Goal: Task Accomplishment & Management: Manage account settings

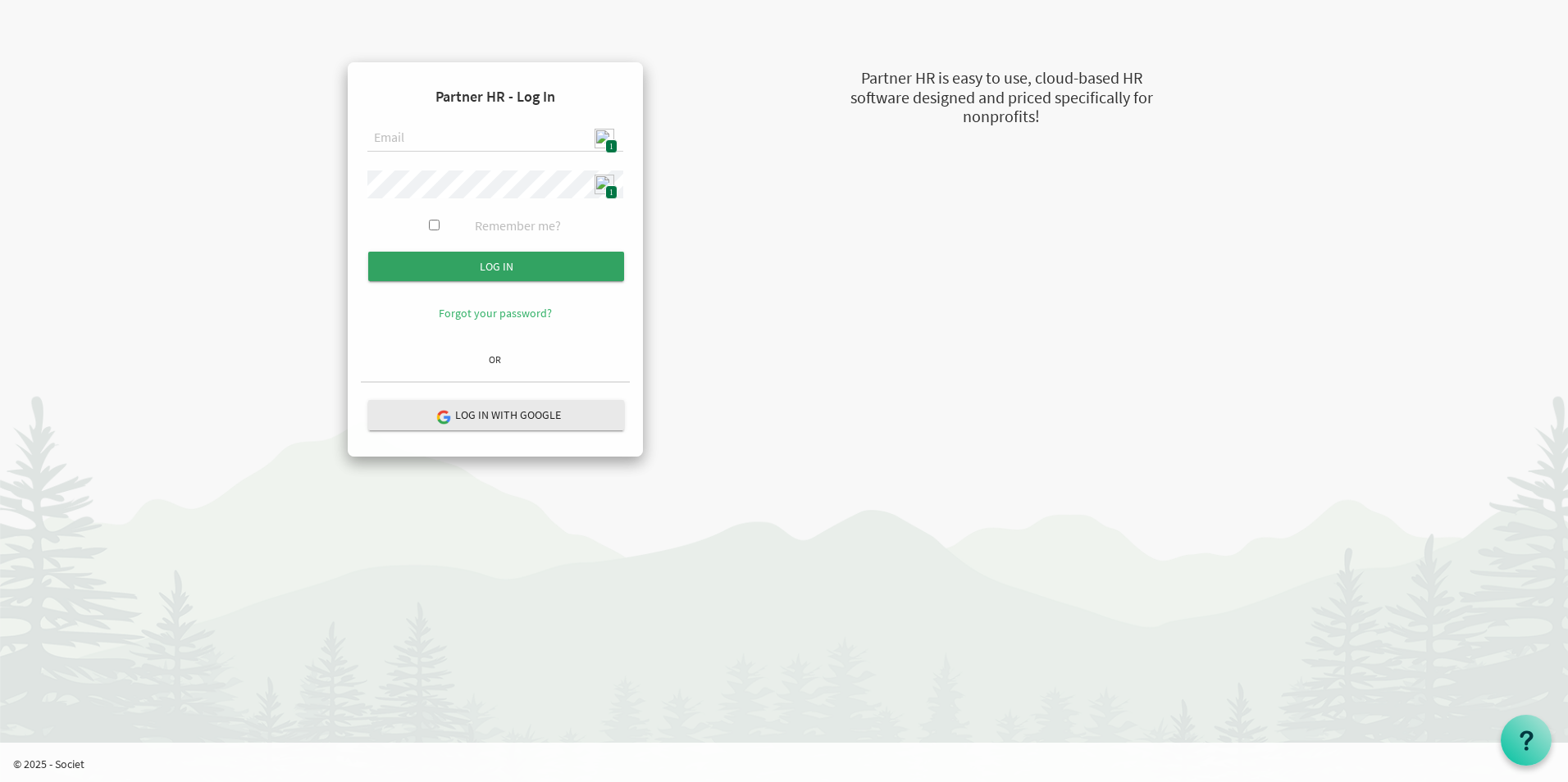
type input "admin@stepind.org"
click at [510, 266] on input "Log in" at bounding box center [496, 266] width 256 height 30
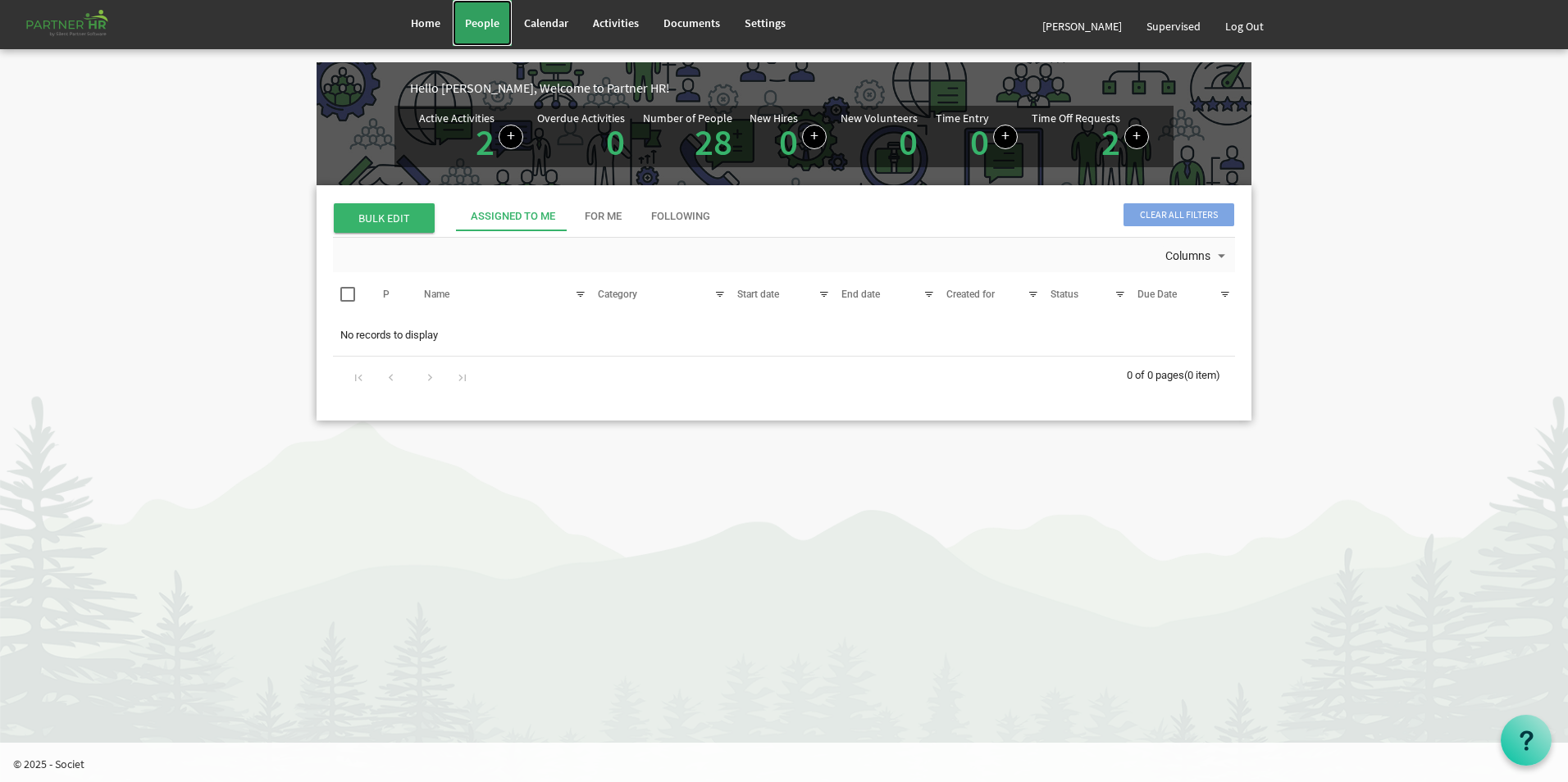
click at [475, 23] on span "People" at bounding box center [482, 22] width 34 height 15
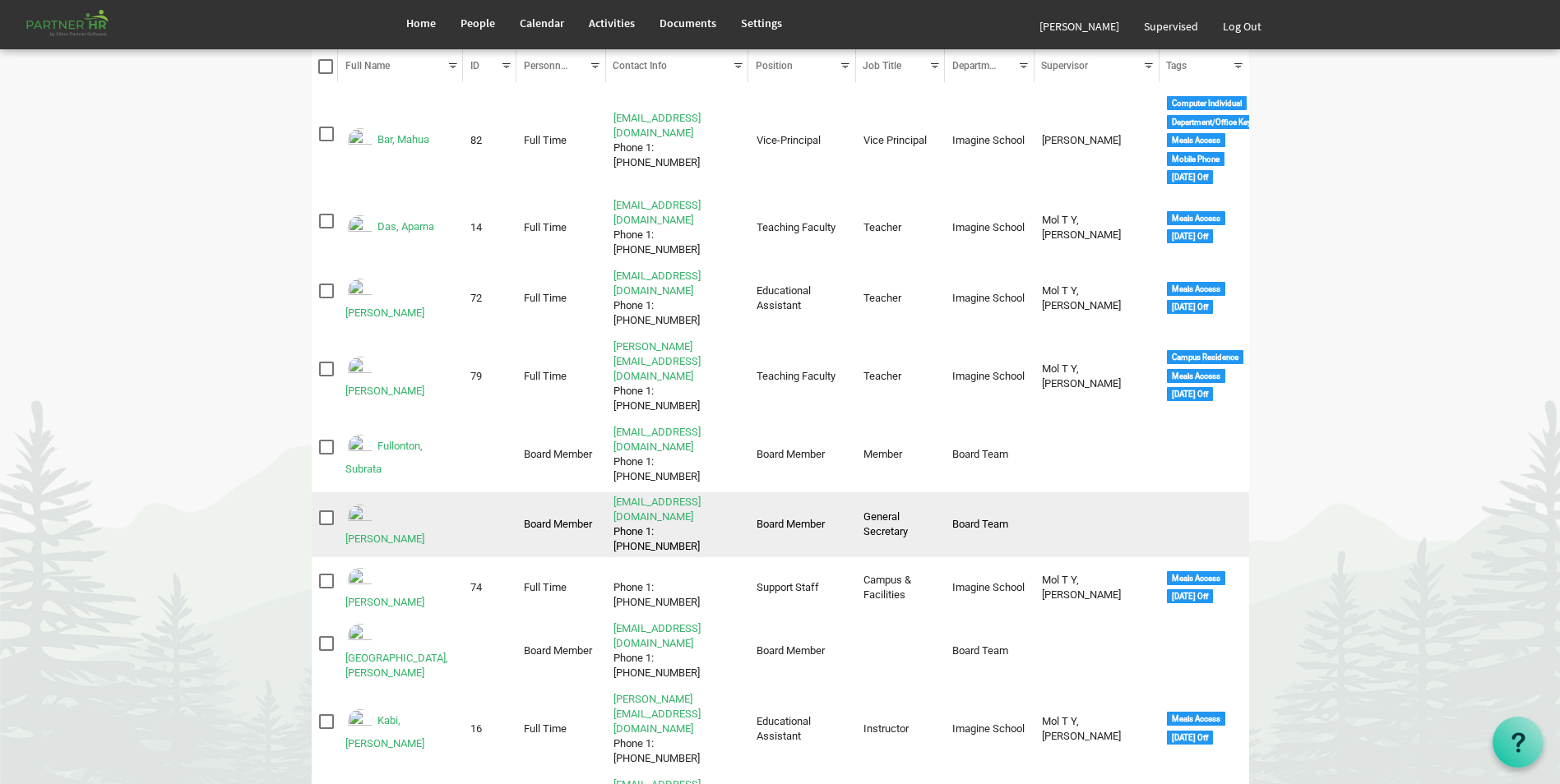
scroll to position [164, 0]
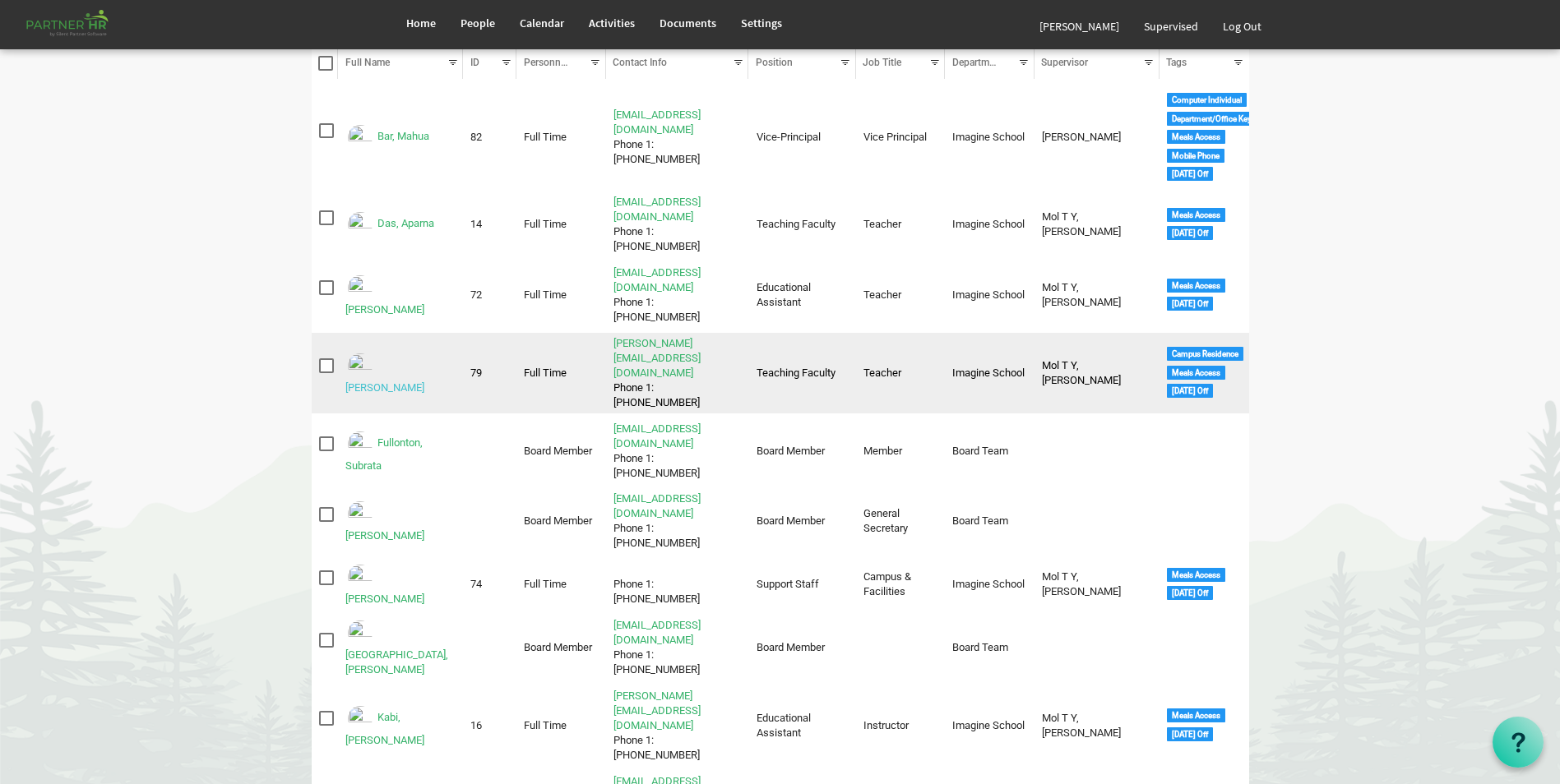
click at [392, 382] on link "Ekka, Shobha Rani" at bounding box center [384, 388] width 79 height 12
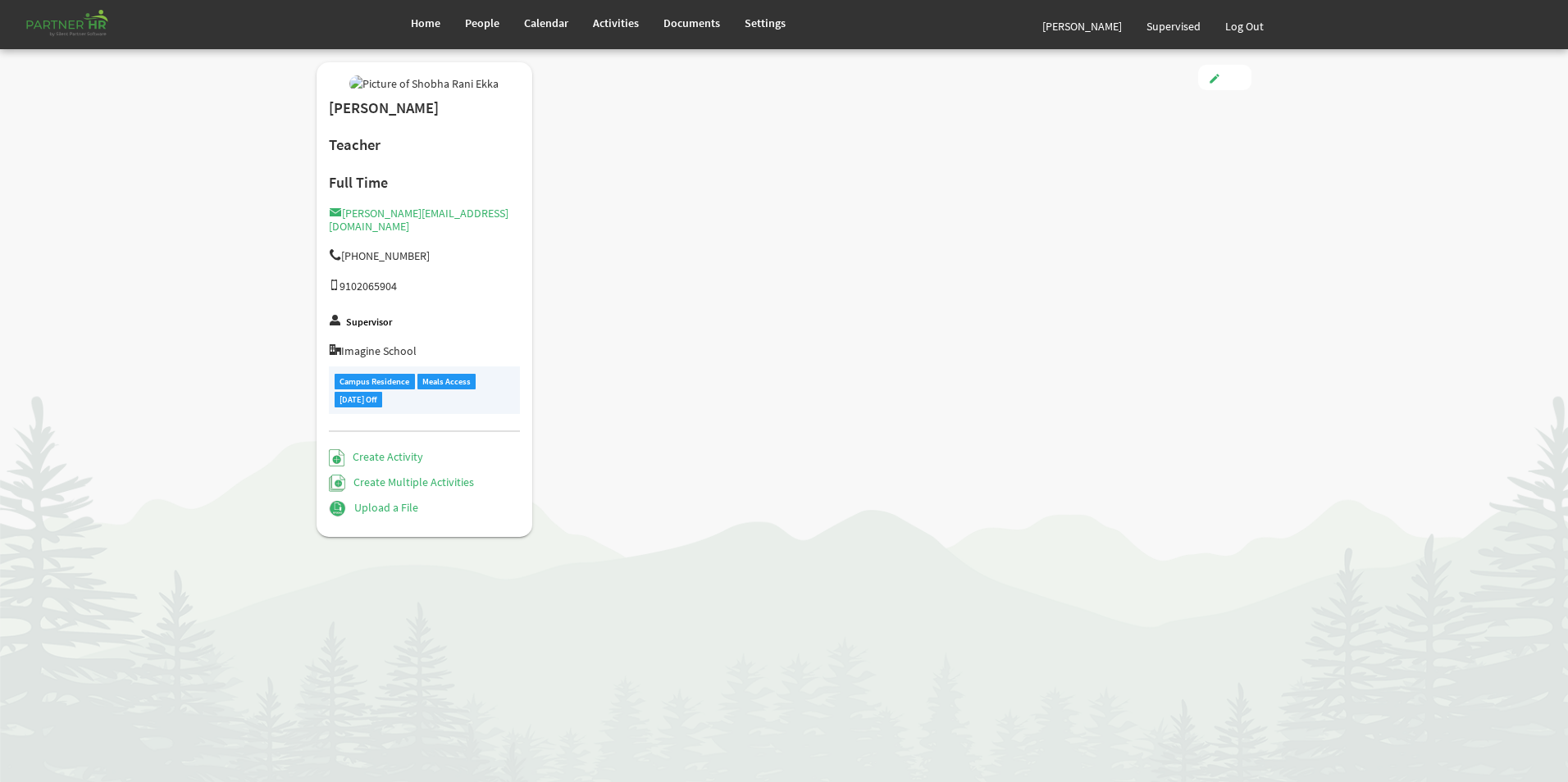
type input "Full Time"
type input "Teaching Faculty"
type input "Smitha Mol T Y"
type input "4/1/2025"
type input "Female"
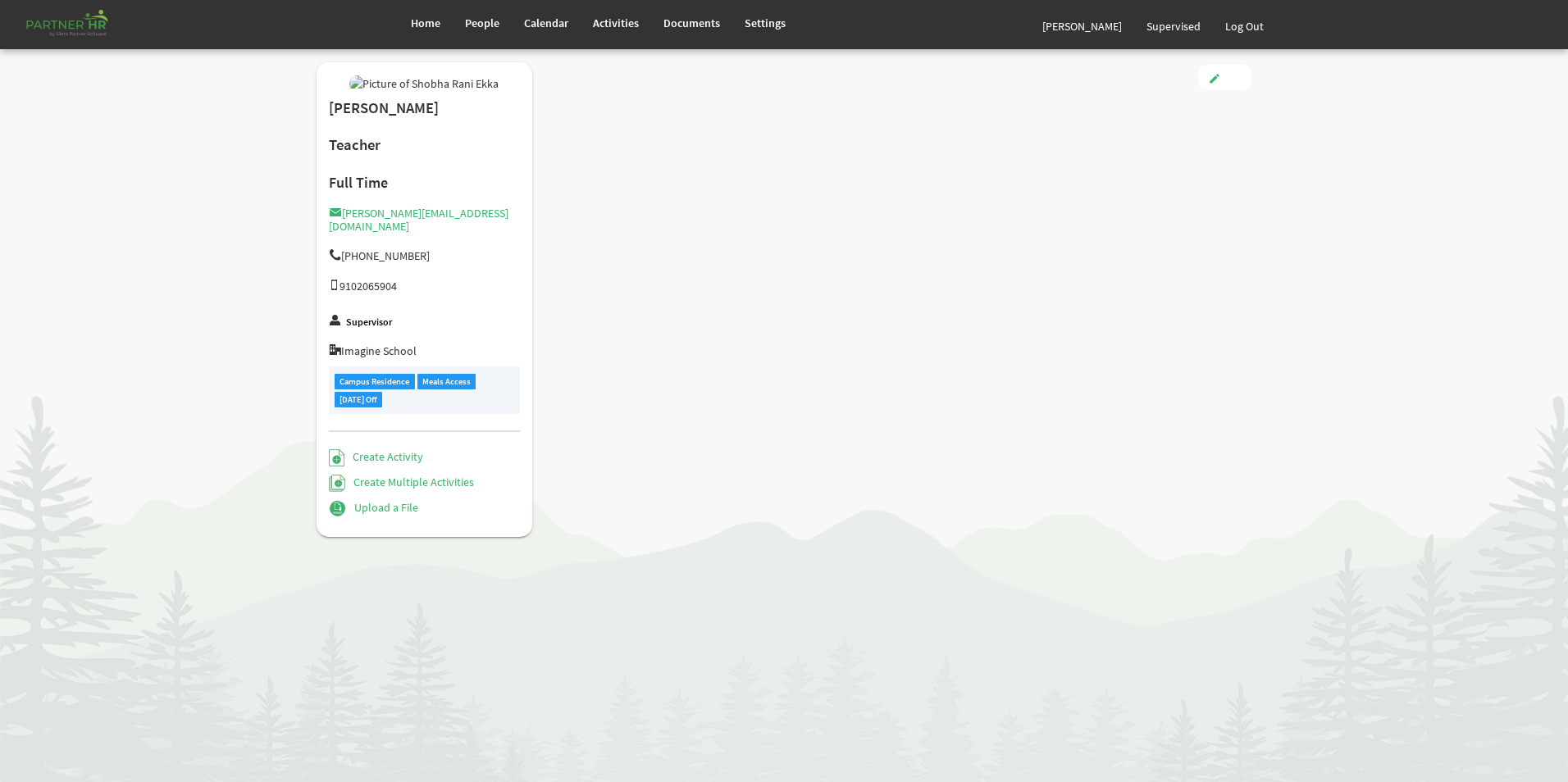
type input "11/7/1985"
checkbox input "true"
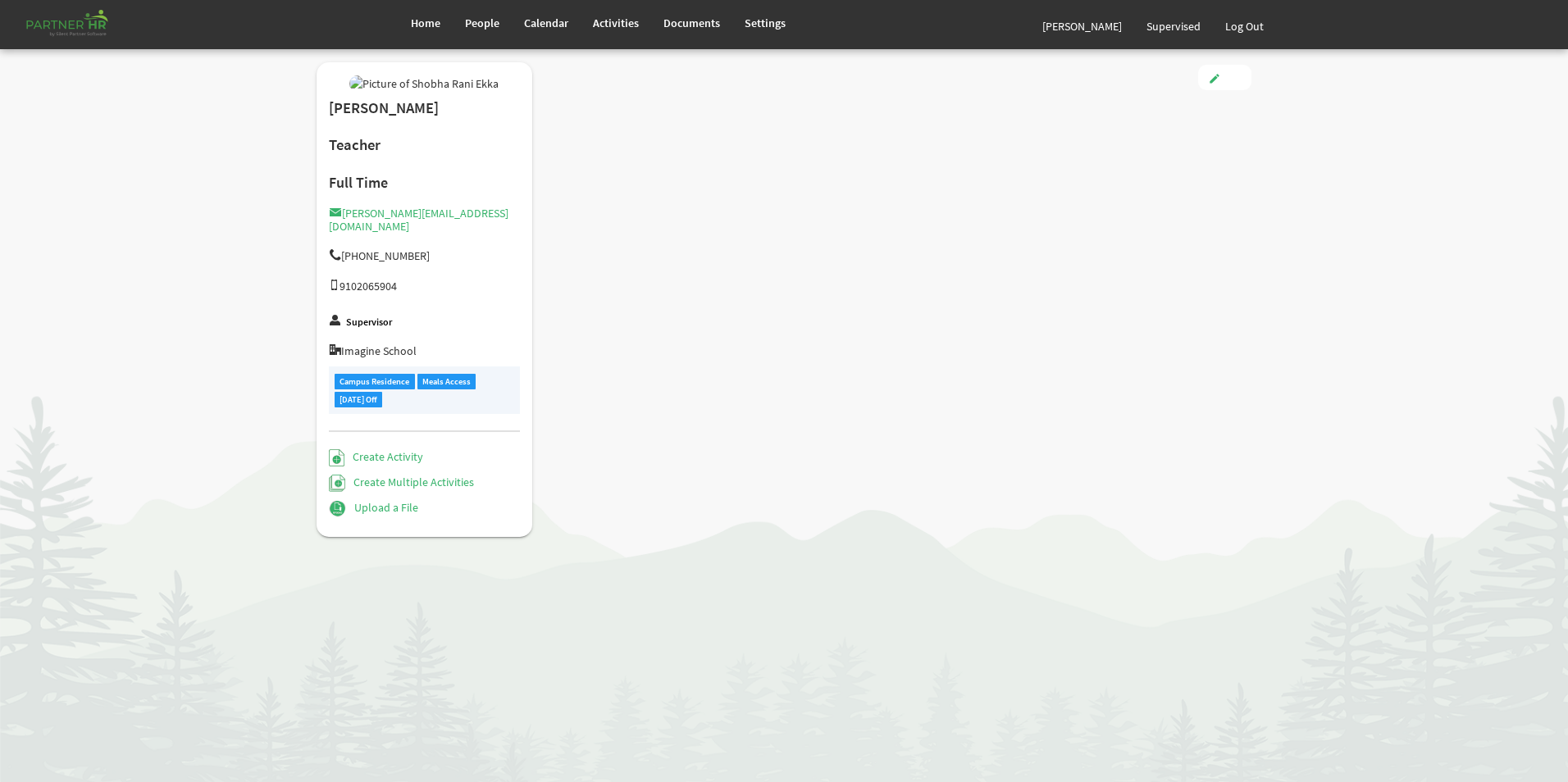
checkbox input "true"
type input "-3.00"
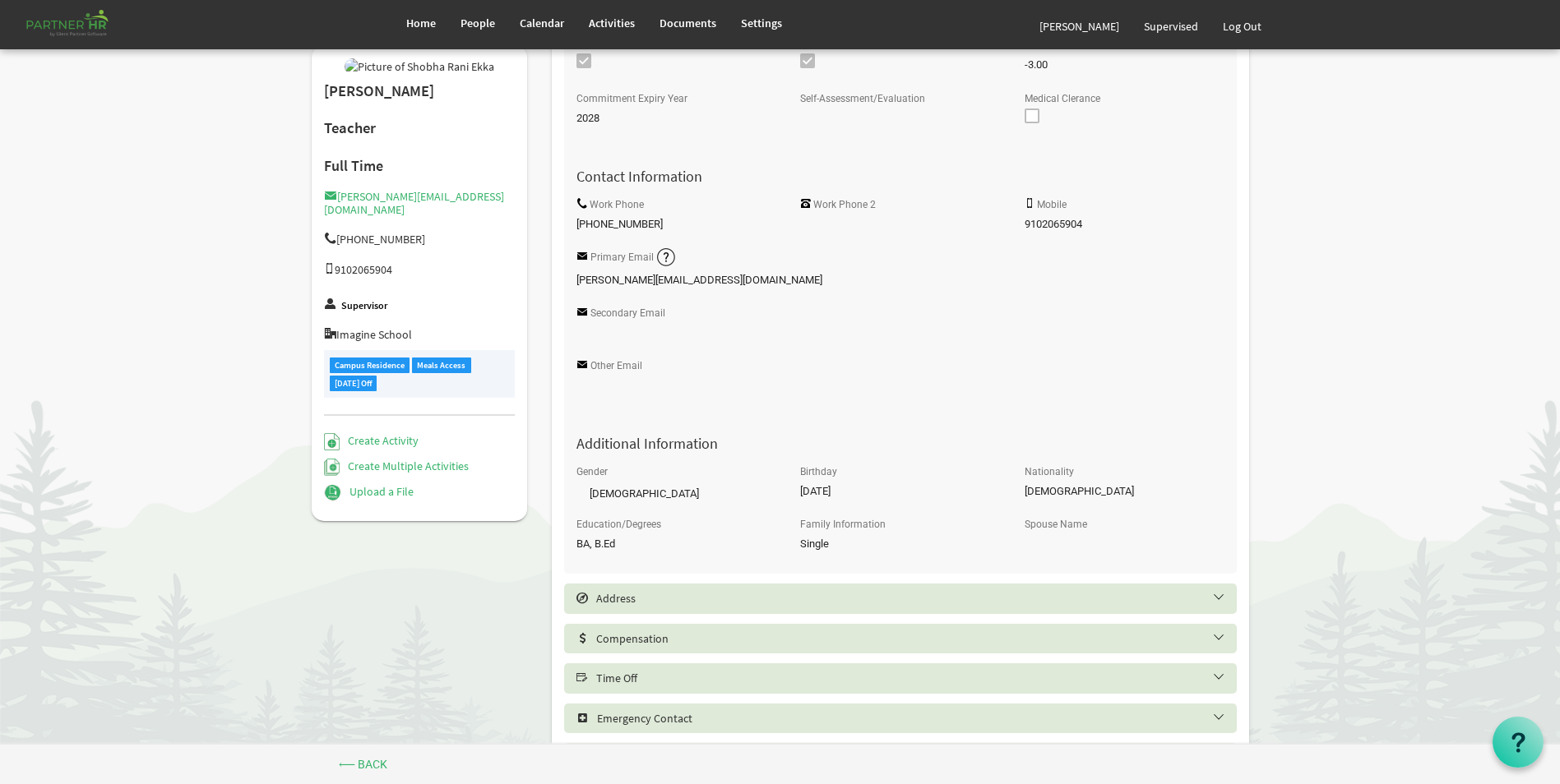
scroll to position [545, 0]
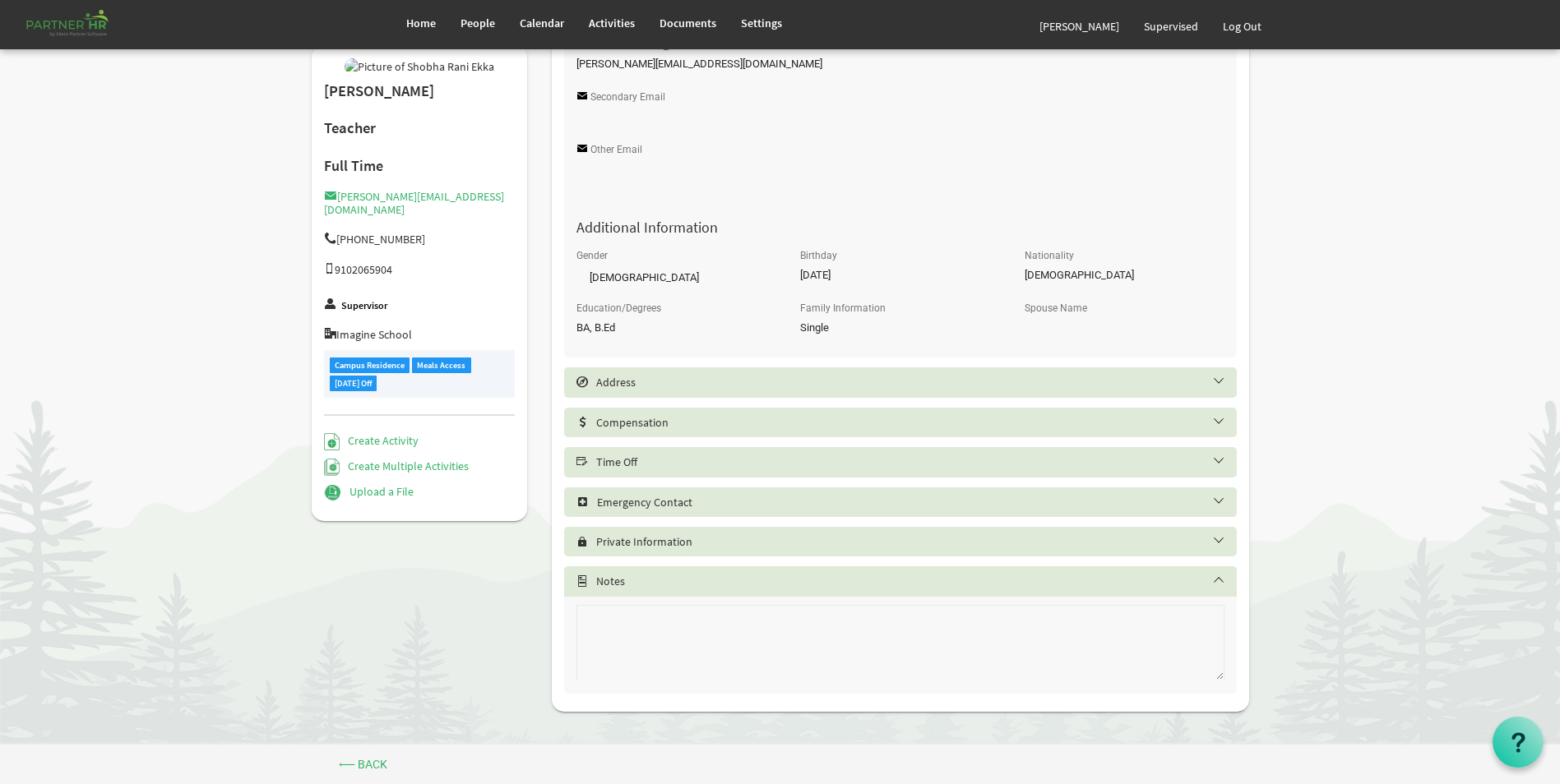
click at [652, 458] on h5 "Time Off" at bounding box center [913, 461] width 673 height 13
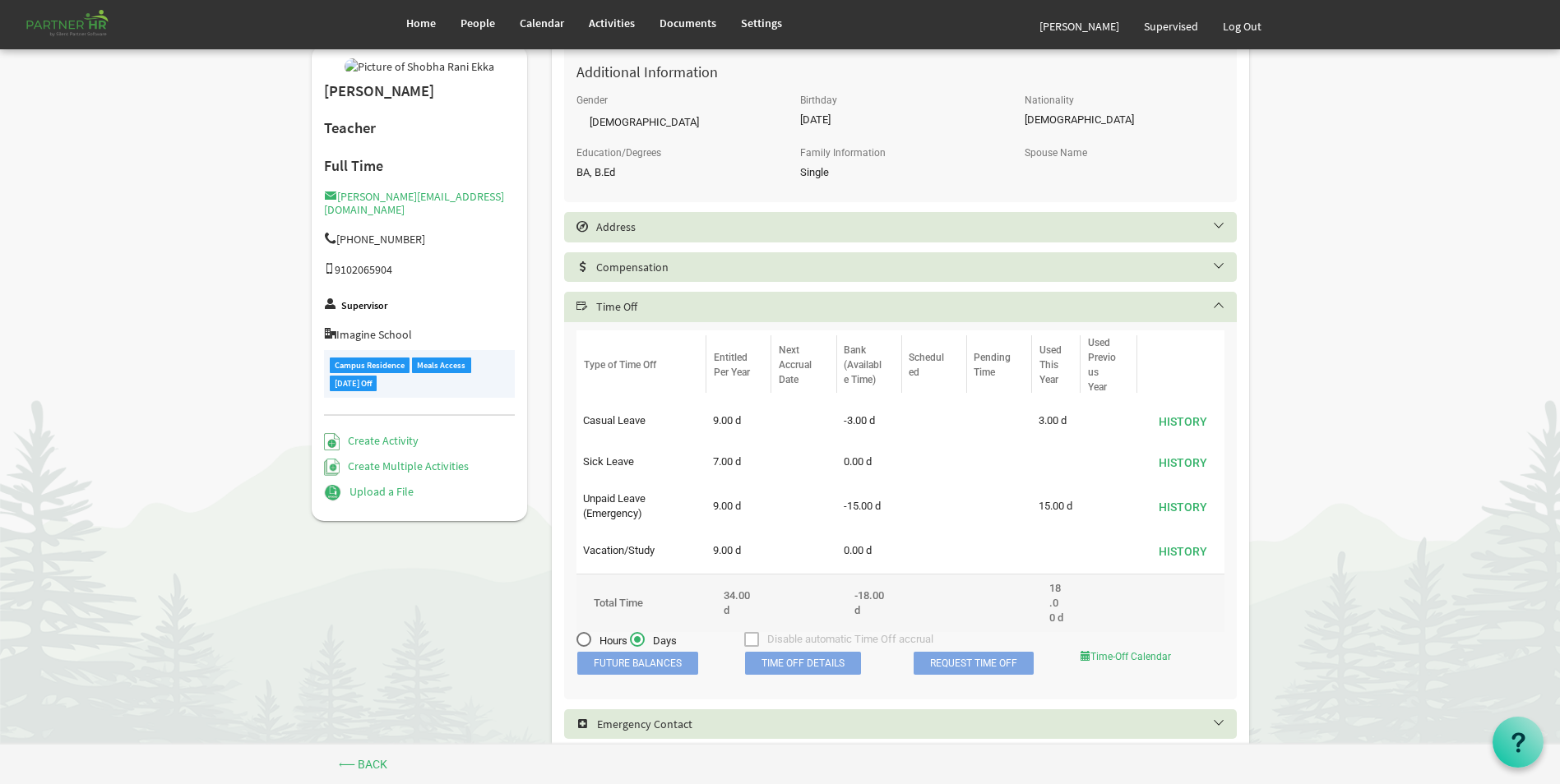
scroll to position [792, 0]
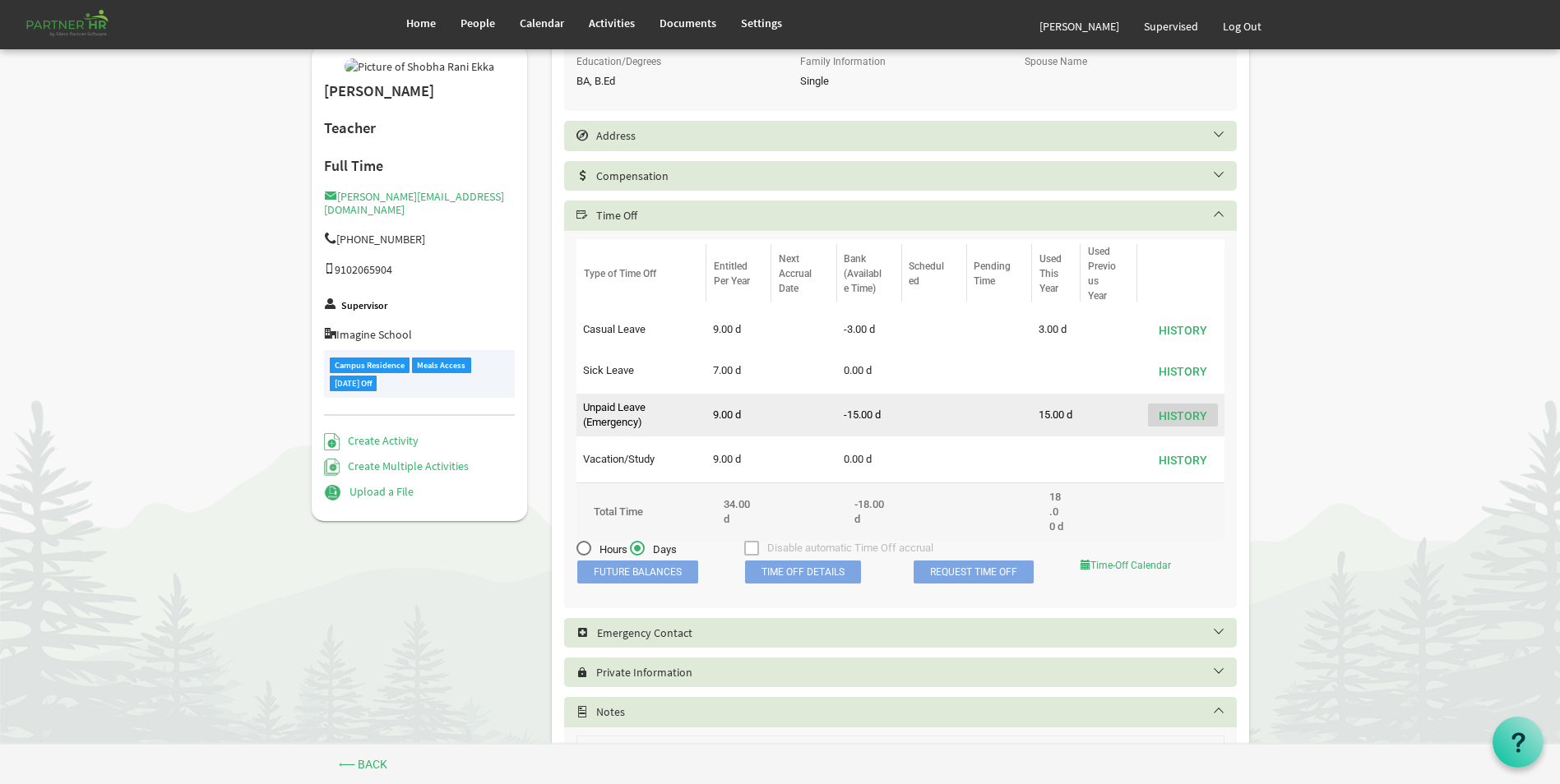
click at [1194, 411] on button "History" at bounding box center [1183, 415] width 70 height 23
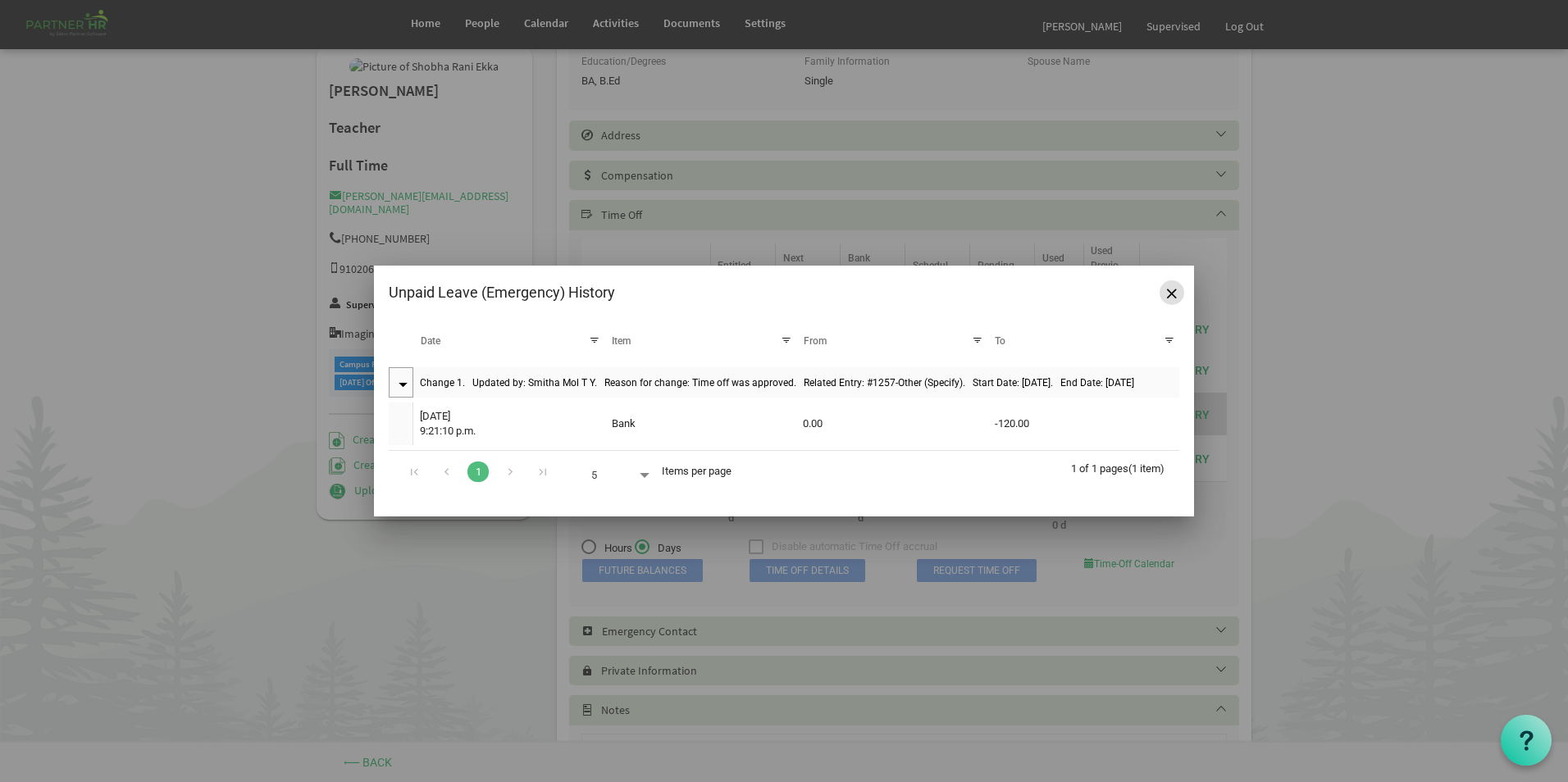
click at [1170, 293] on span "Close" at bounding box center [1172, 294] width 10 height 10
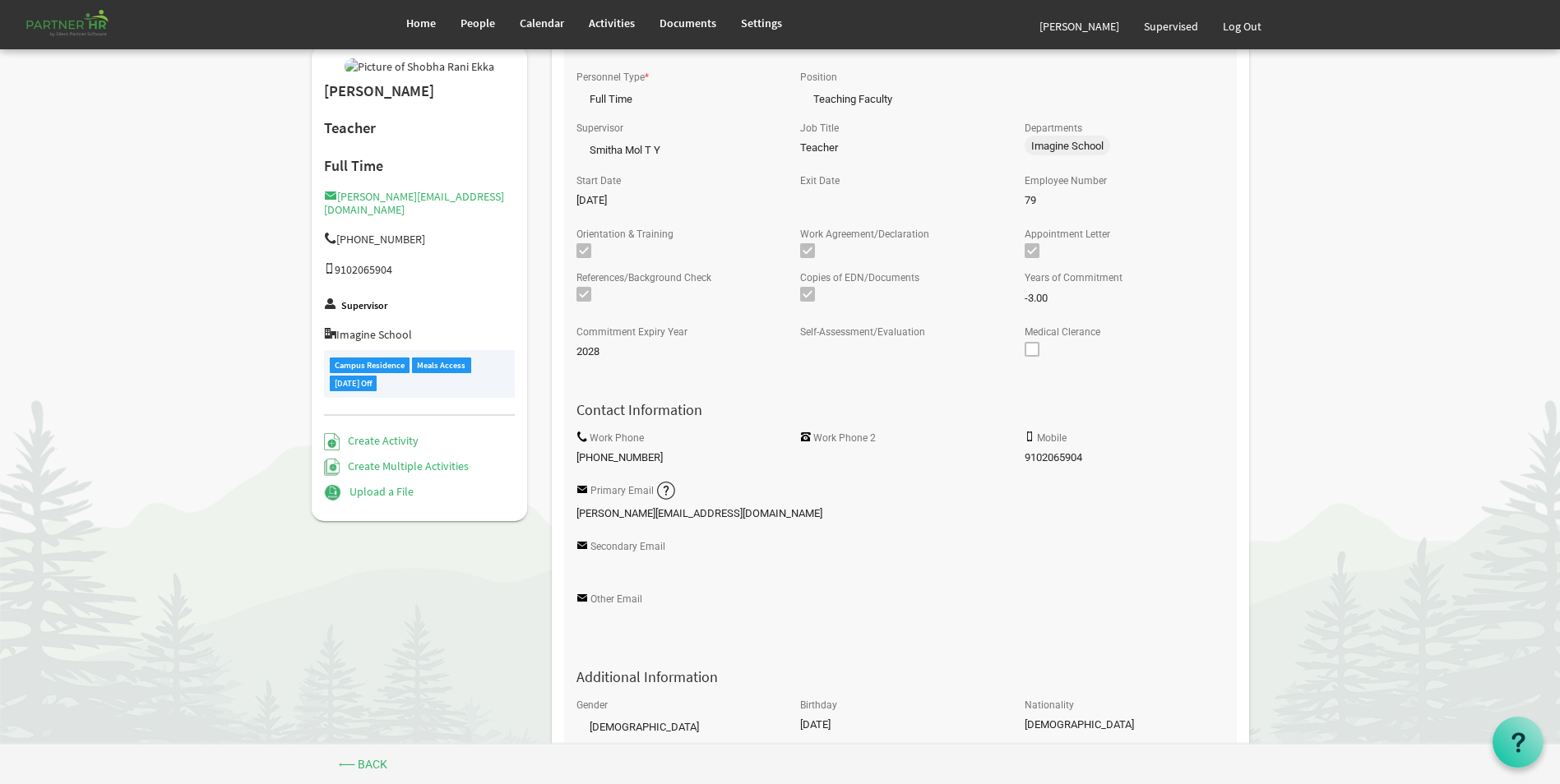
scroll to position [0, 0]
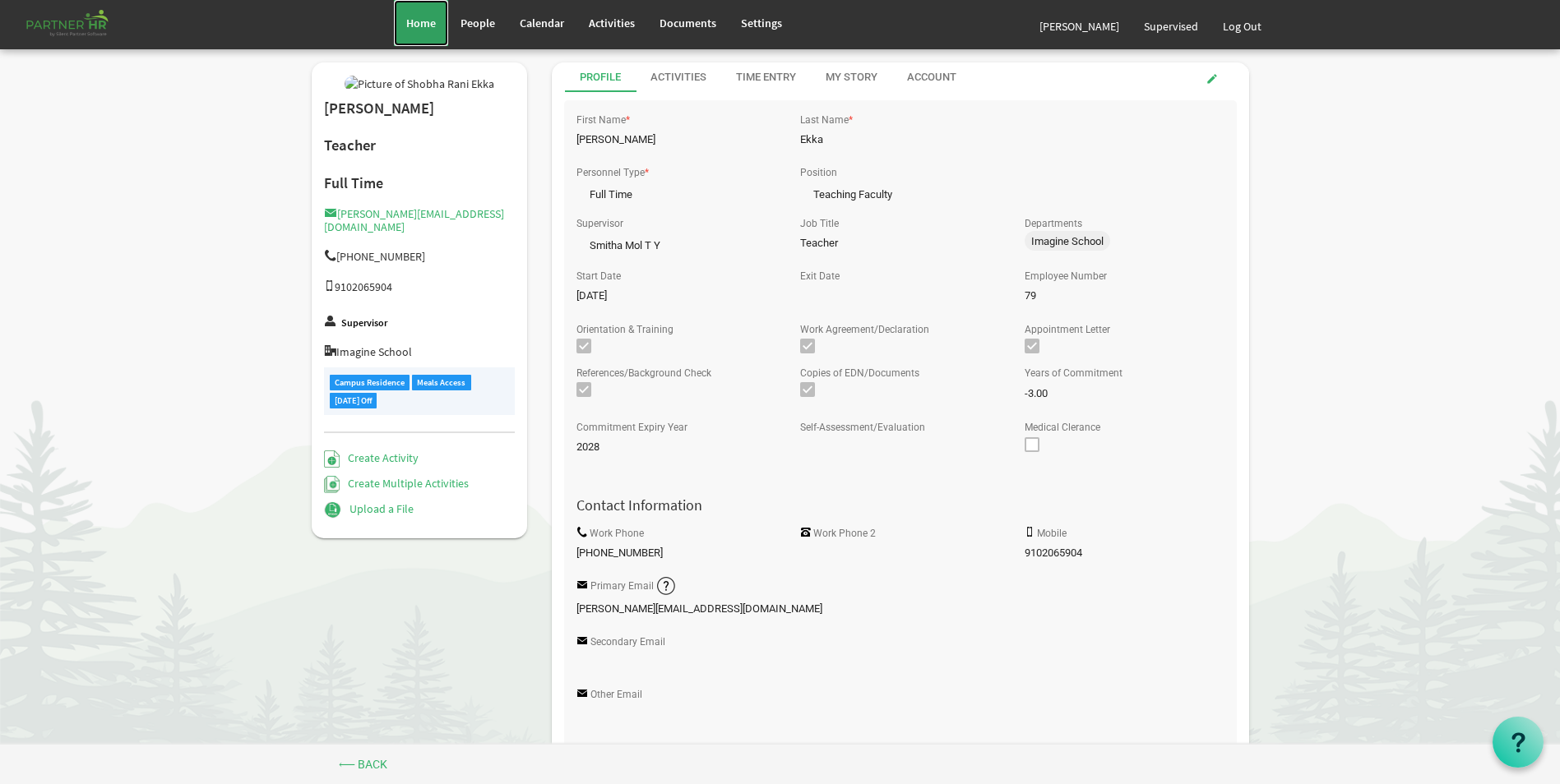
click at [434, 22] on span "Home" at bounding box center [421, 22] width 30 height 15
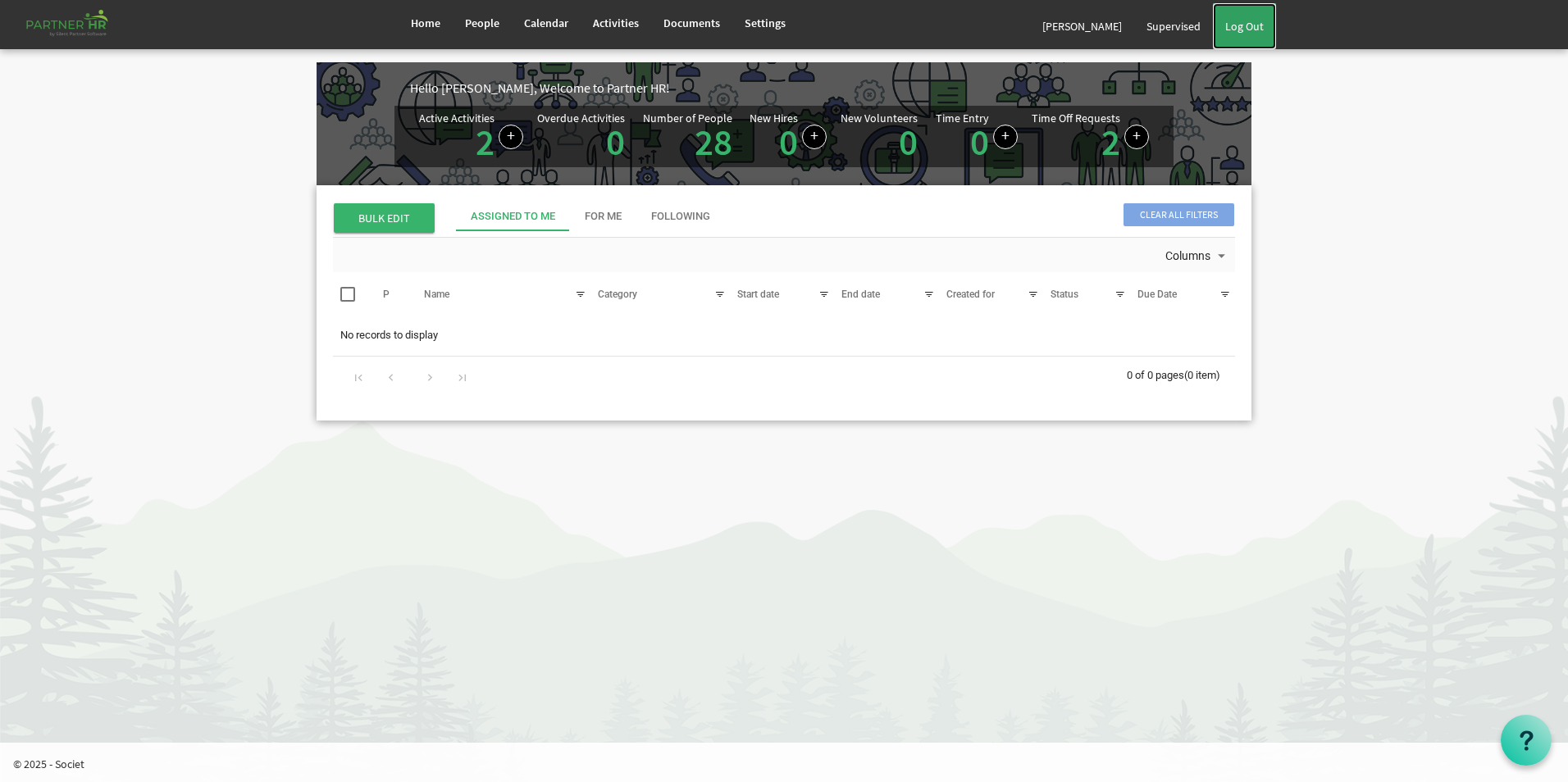
click at [1255, 24] on link "Log Out" at bounding box center [1244, 26] width 63 height 46
click at [1105, 148] on link "2" at bounding box center [1110, 142] width 19 height 46
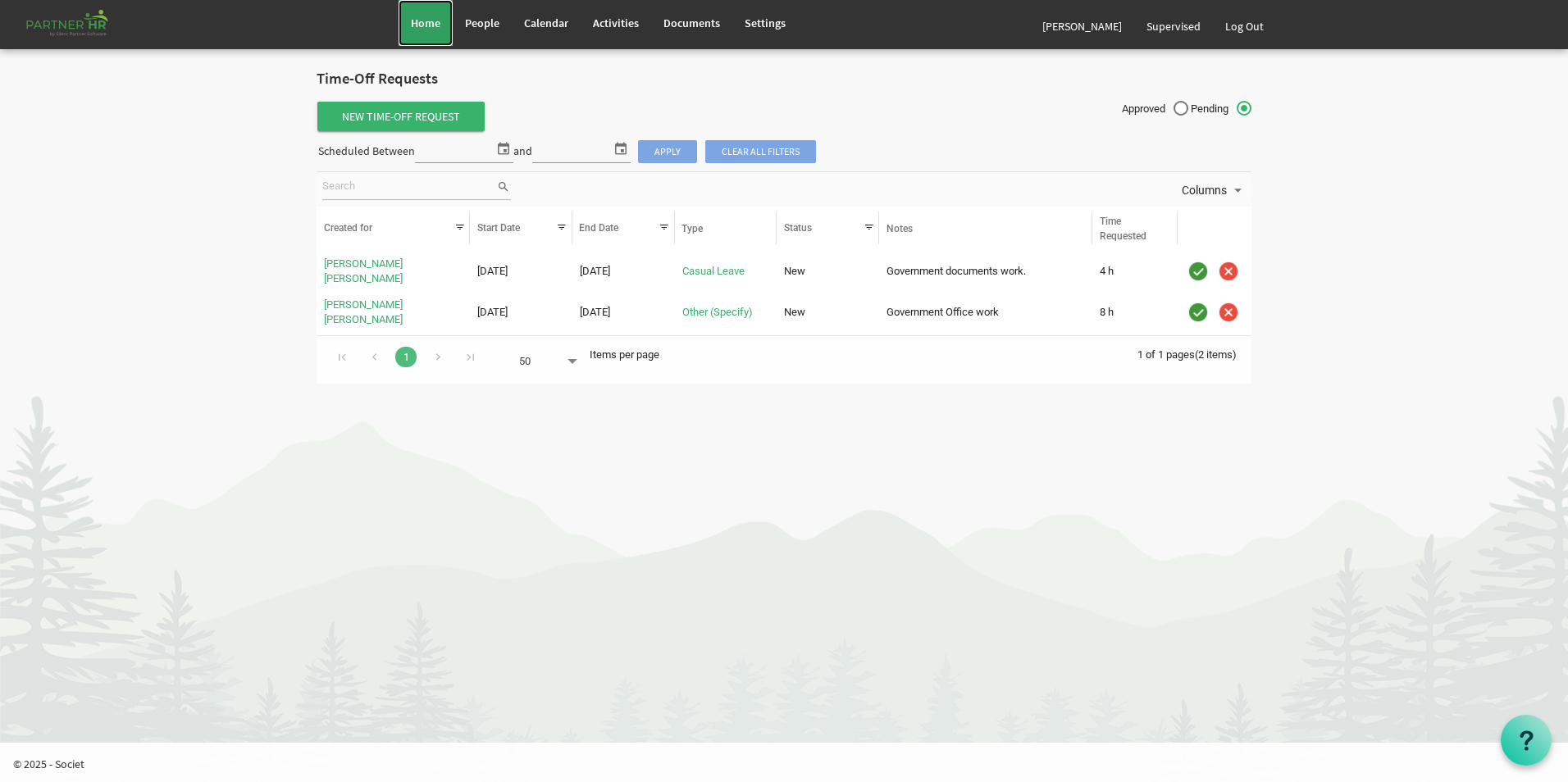
click at [423, 27] on span "Home" at bounding box center [425, 22] width 30 height 15
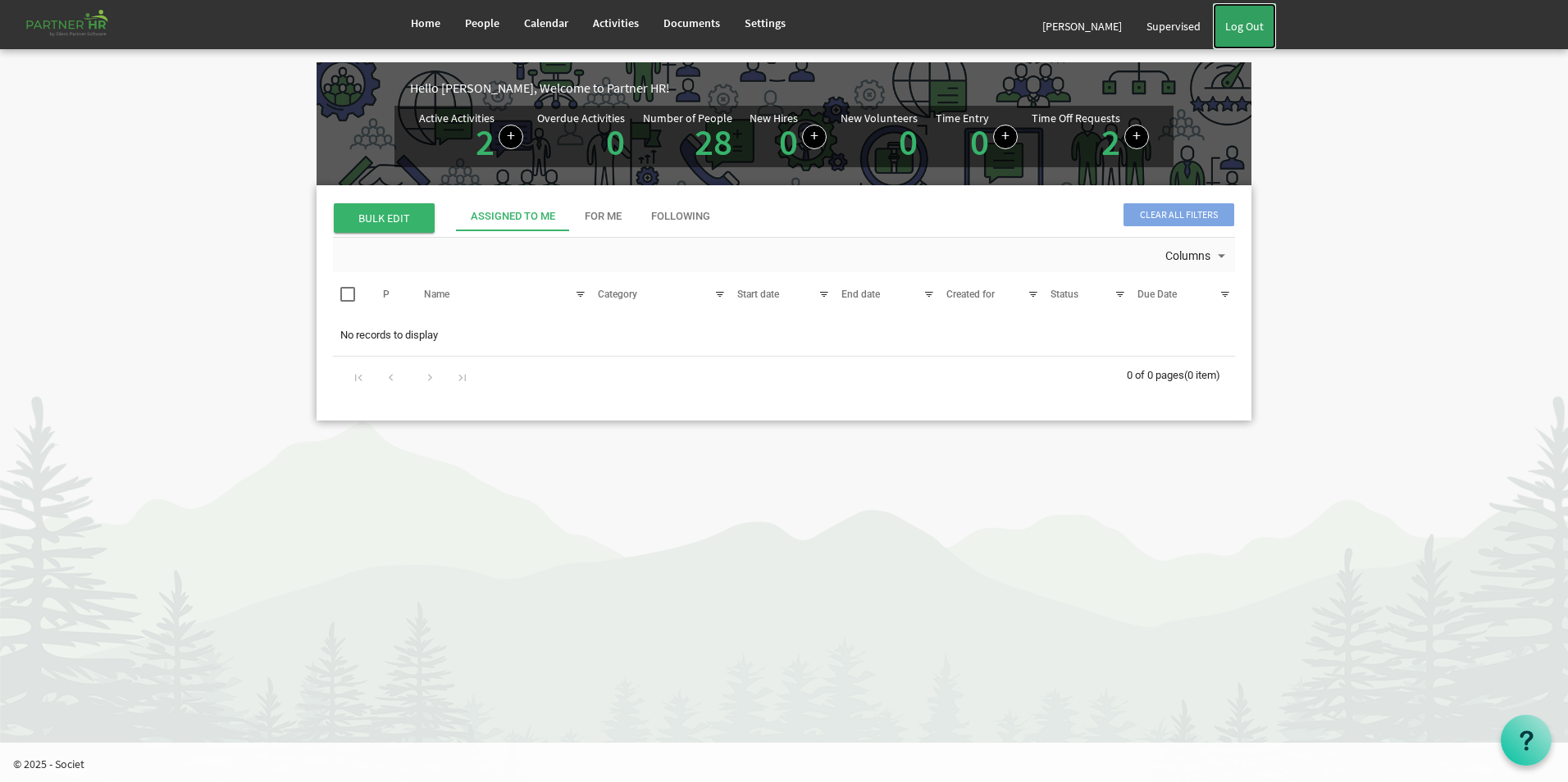
click at [1250, 29] on link "Log Out" at bounding box center [1244, 26] width 63 height 46
